Goal: Information Seeking & Learning: Learn about a topic

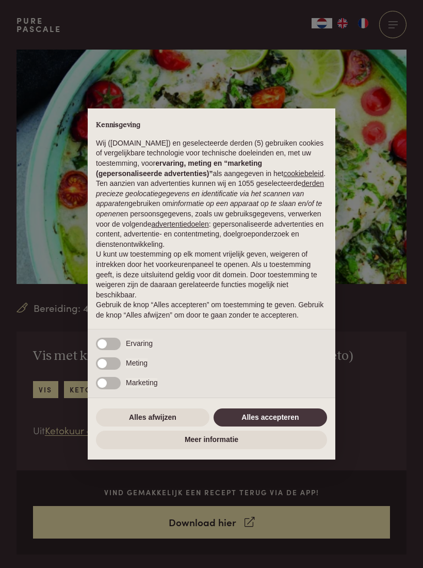
click at [296, 417] on button "Alles accepteren" at bounding box center [271, 417] width 114 height 19
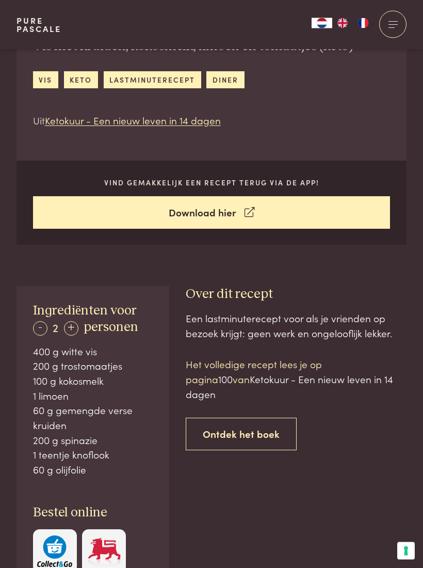
click at [76, 333] on div "+" at bounding box center [71, 329] width 14 height 14
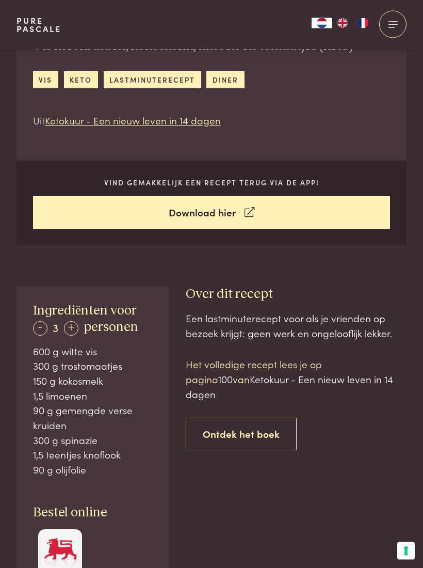
scroll to position [310, 0]
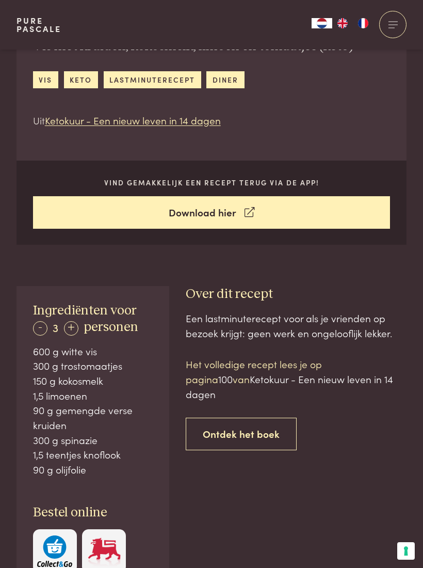
click at [83, 327] on div "- 3 + personen" at bounding box center [86, 327] width 106 height 17
click at [76, 329] on div "+" at bounding box center [71, 328] width 14 height 14
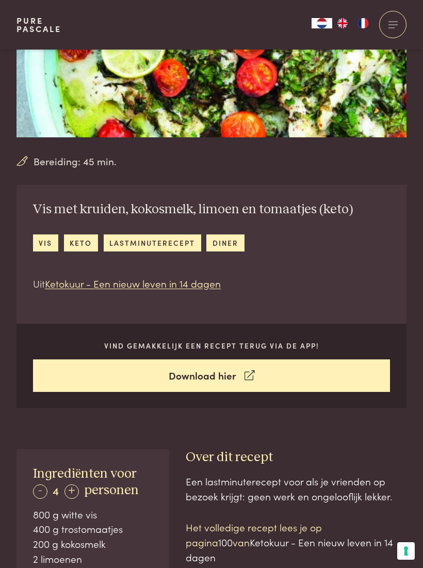
scroll to position [0, 0]
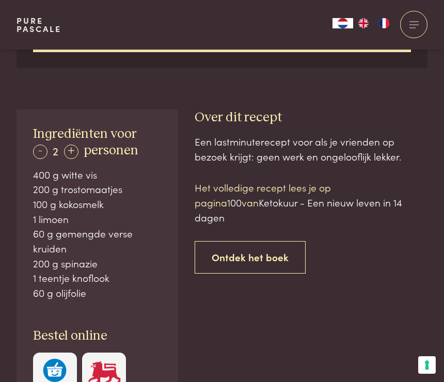
click at [268, 241] on link "Ontdek het boek" at bounding box center [250, 257] width 111 height 33
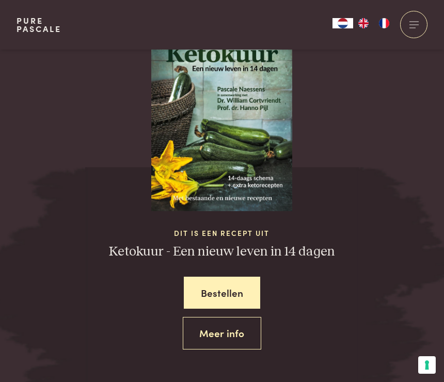
scroll to position [1059, 0]
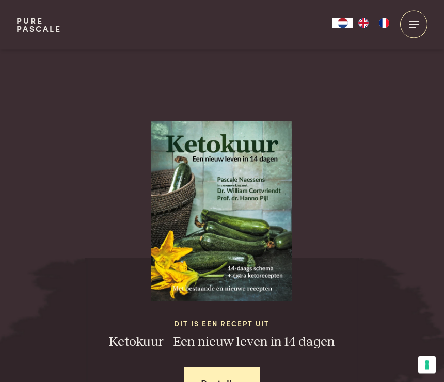
scroll to position [957, 0]
